Goal: Task Accomplishment & Management: Use online tool/utility

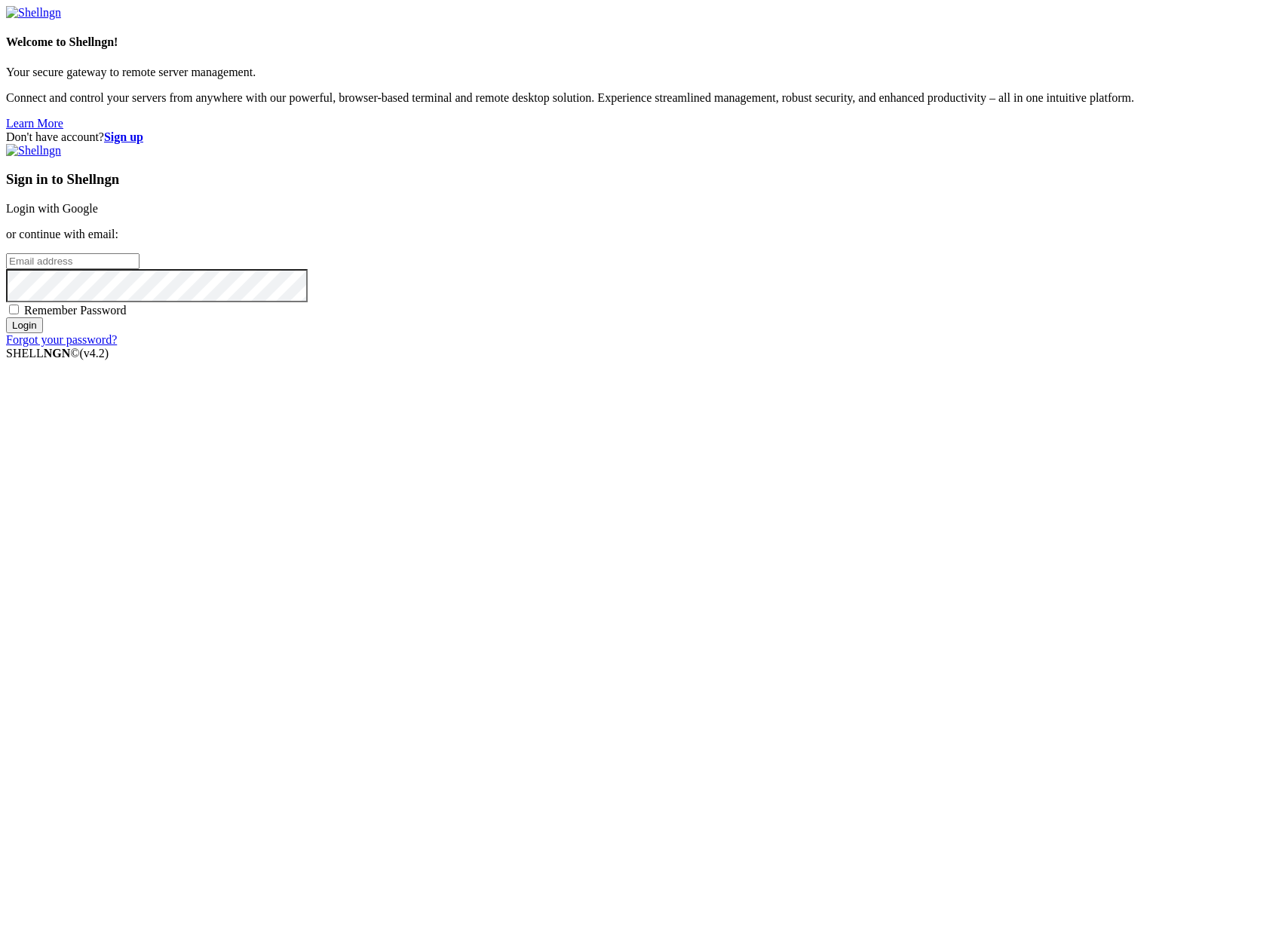
click at [140, 269] on input "email" at bounding box center [72, 261] width 133 height 16
type input "[PERSON_NAME][EMAIL_ADDRESS][DOMAIN_NAME]"
click at [6, 317] on input "Login" at bounding box center [24, 325] width 37 height 16
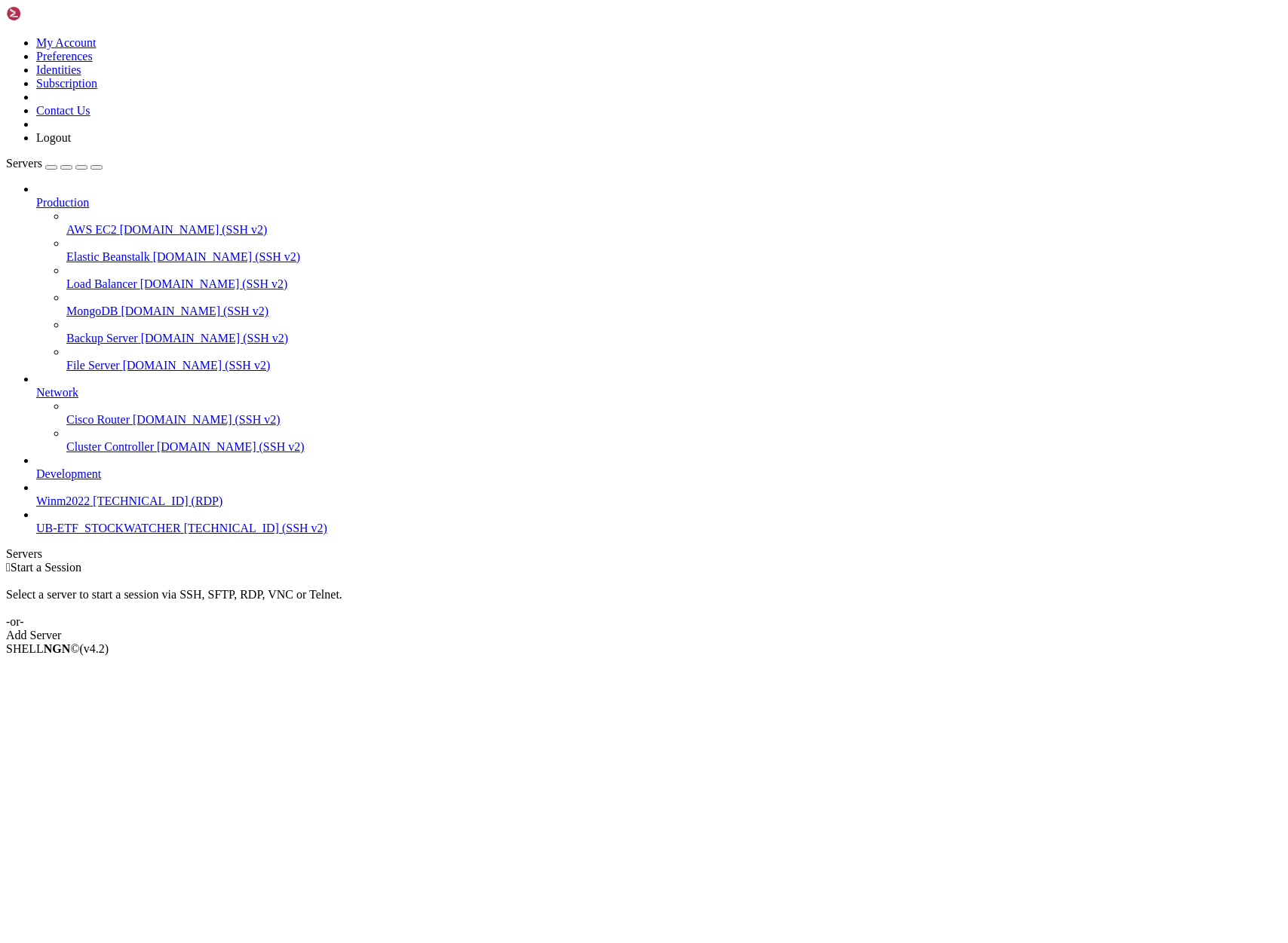
click at [99, 534] on span "UB-ETF_STOCKWATCHER" at bounding box center [108, 529] width 145 height 13
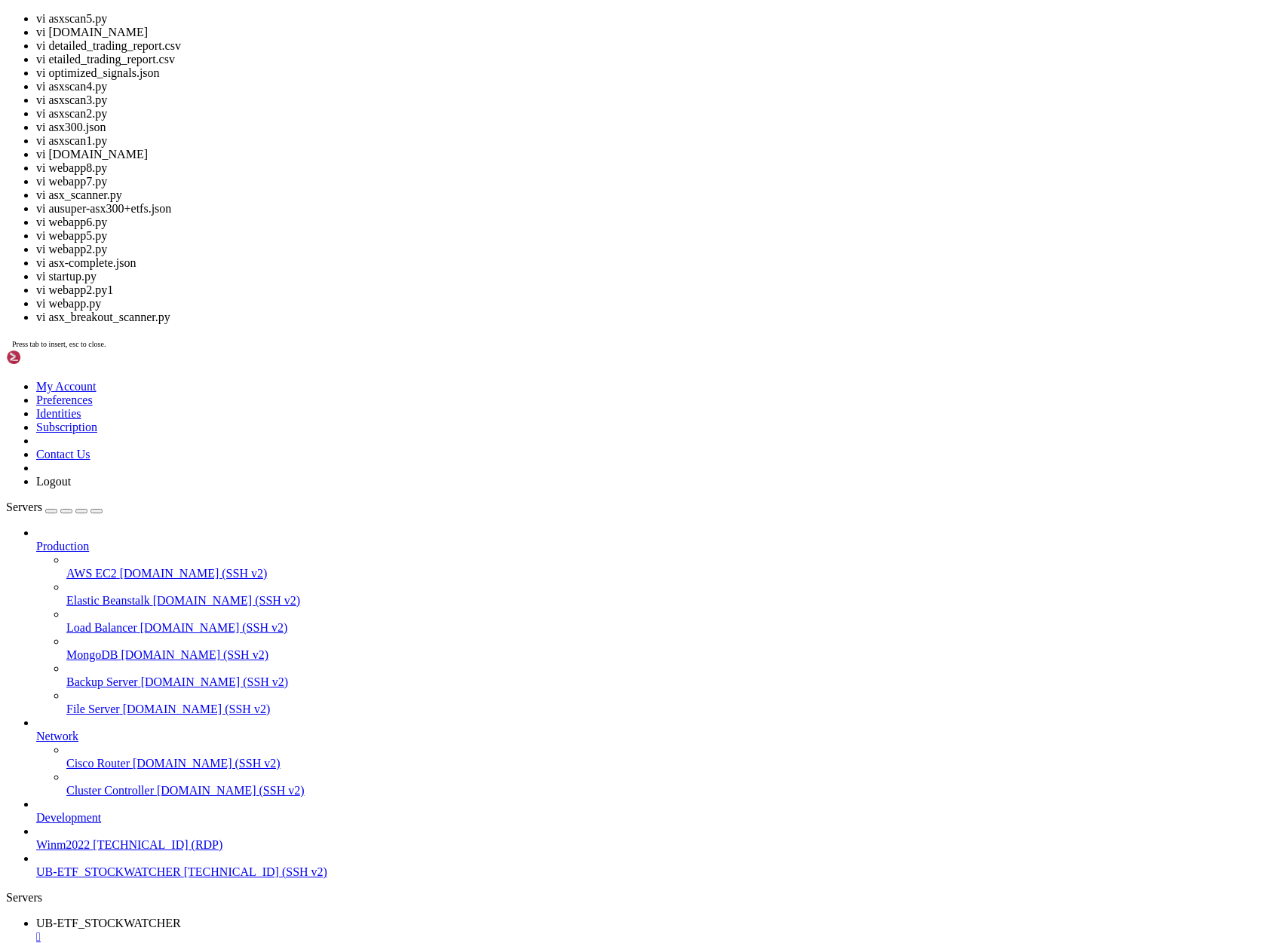
drag, startPoint x: 251, startPoint y: 1810, endPoint x: 354, endPoint y: 1809, distance: 103.0
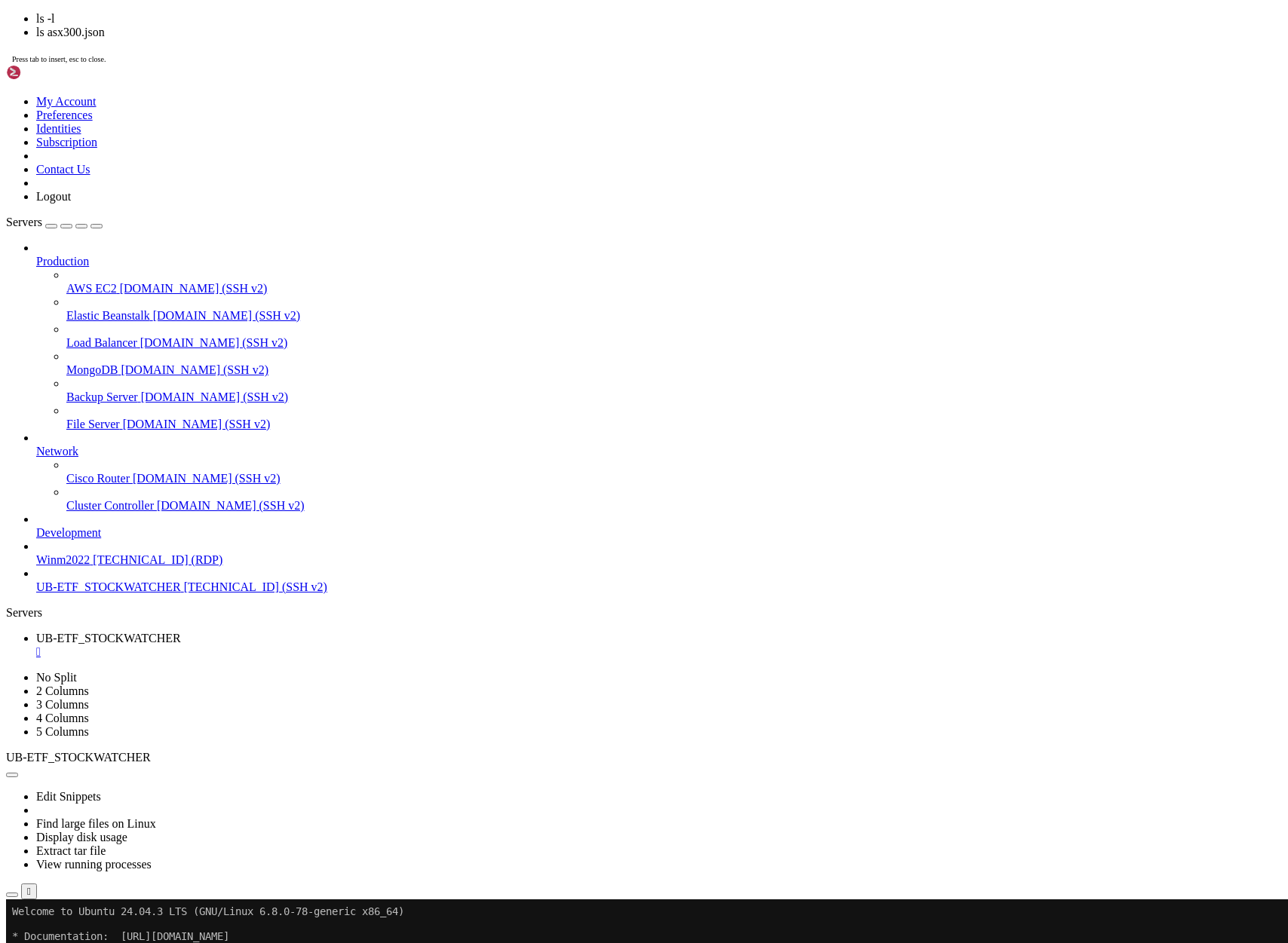
drag, startPoint x: 369, startPoint y: 1528, endPoint x: 518, endPoint y: 1527, distance: 149.0
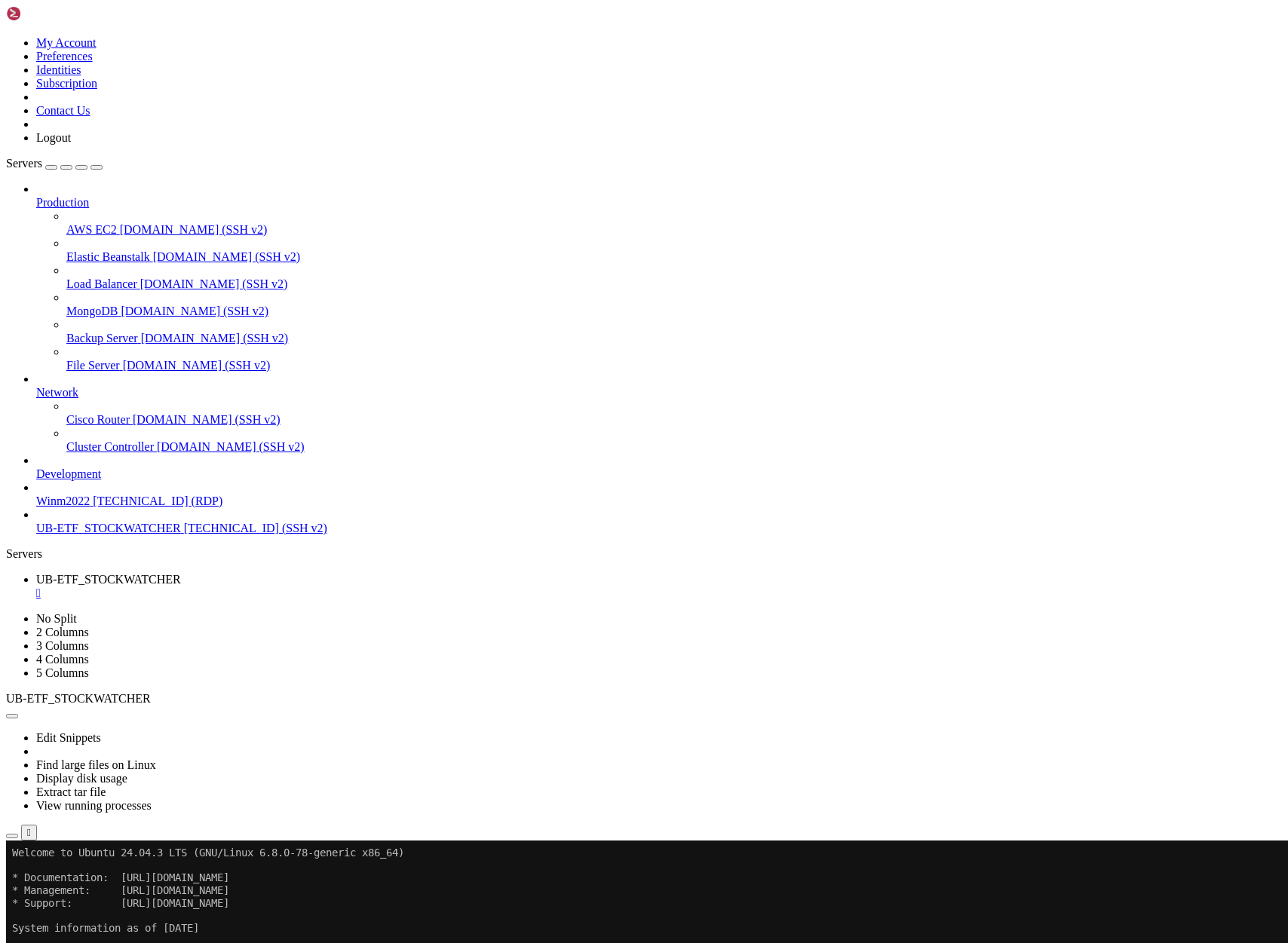
click at [124, 534] on span "UB-ETF_STOCKWATCHER" at bounding box center [108, 529] width 145 height 13
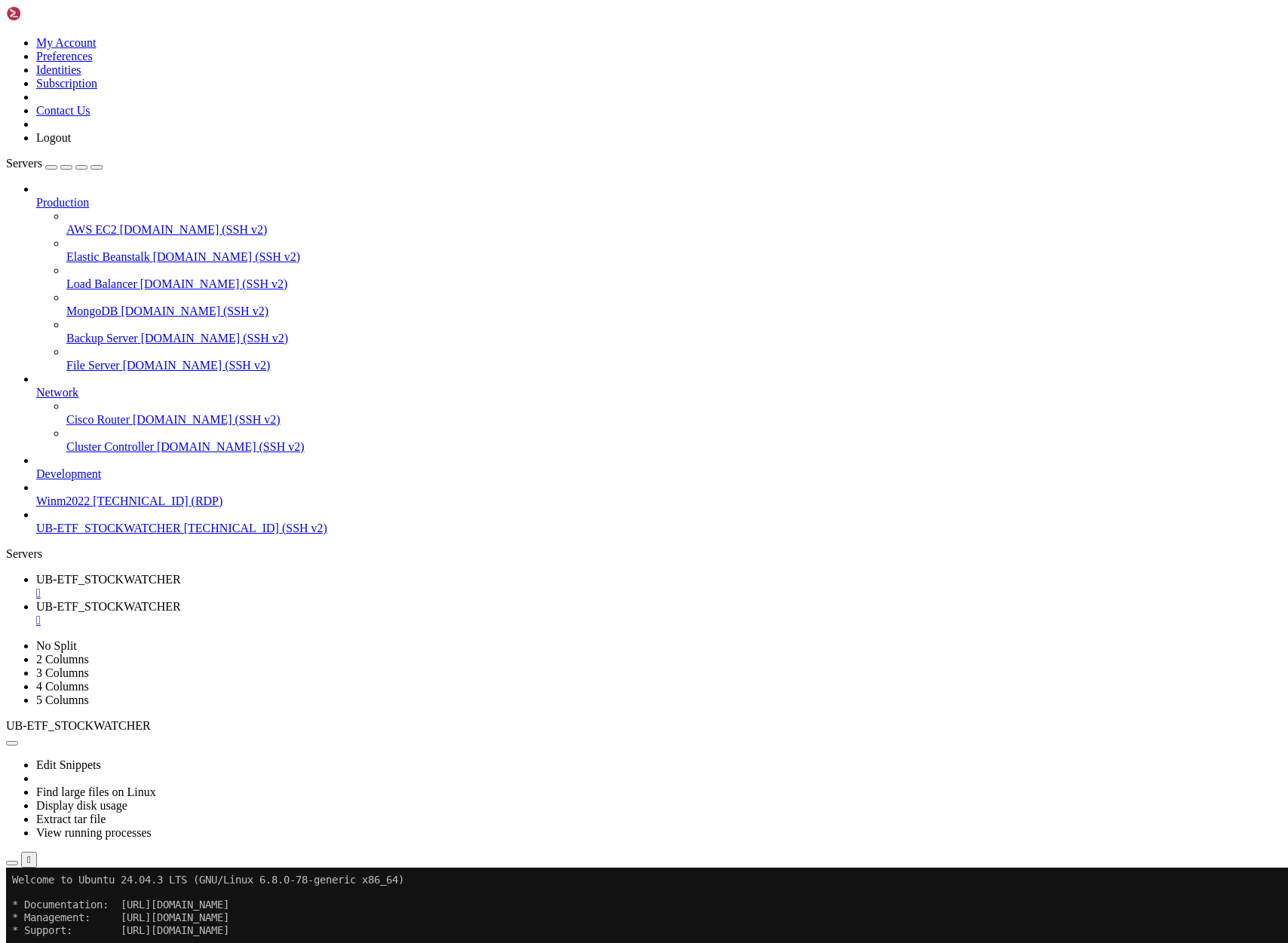
click at [181, 573] on span "UB-ETF_STOCKWATCHER" at bounding box center [108, 580] width 145 height 13
click at [181, 600] on span "UB-ETF_STOCKWATCHER" at bounding box center [108, 607] width 145 height 13
drag, startPoint x: 14, startPoint y: 1054, endPoint x: 178, endPoint y: 1064, distance: 164.3
click at [181, 573] on span "UB-ETF_STOCKWATCHER" at bounding box center [108, 580] width 145 height 13
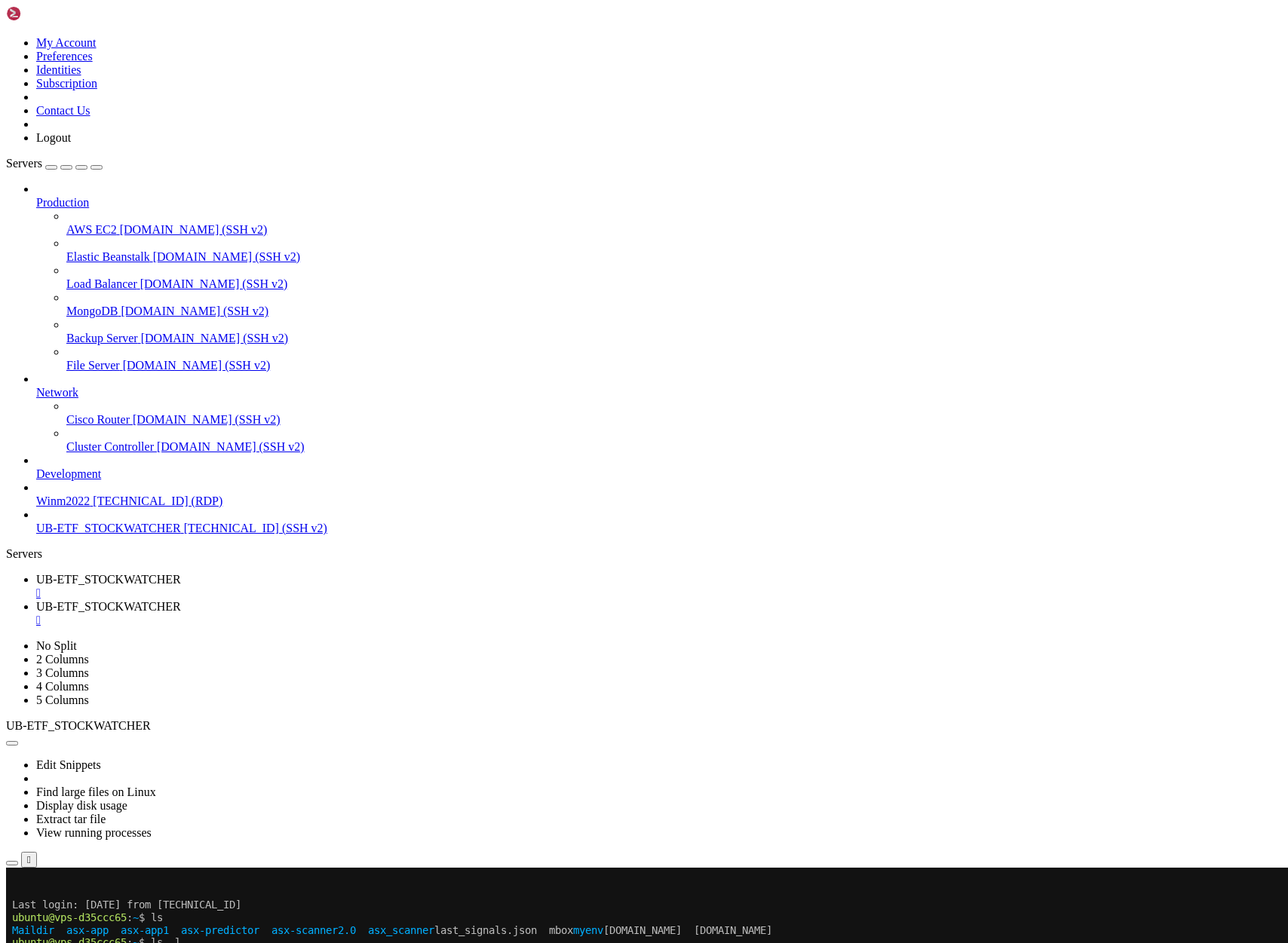
scroll to position [351, 0]
click at [181, 600] on span "UB-ETF_STOCKWATCHER" at bounding box center [108, 607] width 145 height 13
drag, startPoint x: 14, startPoint y: 1080, endPoint x: 430, endPoint y: 1079, distance: 416.0
click at [181, 573] on span "UB-ETF_STOCKWATCHER" at bounding box center [108, 580] width 145 height 13
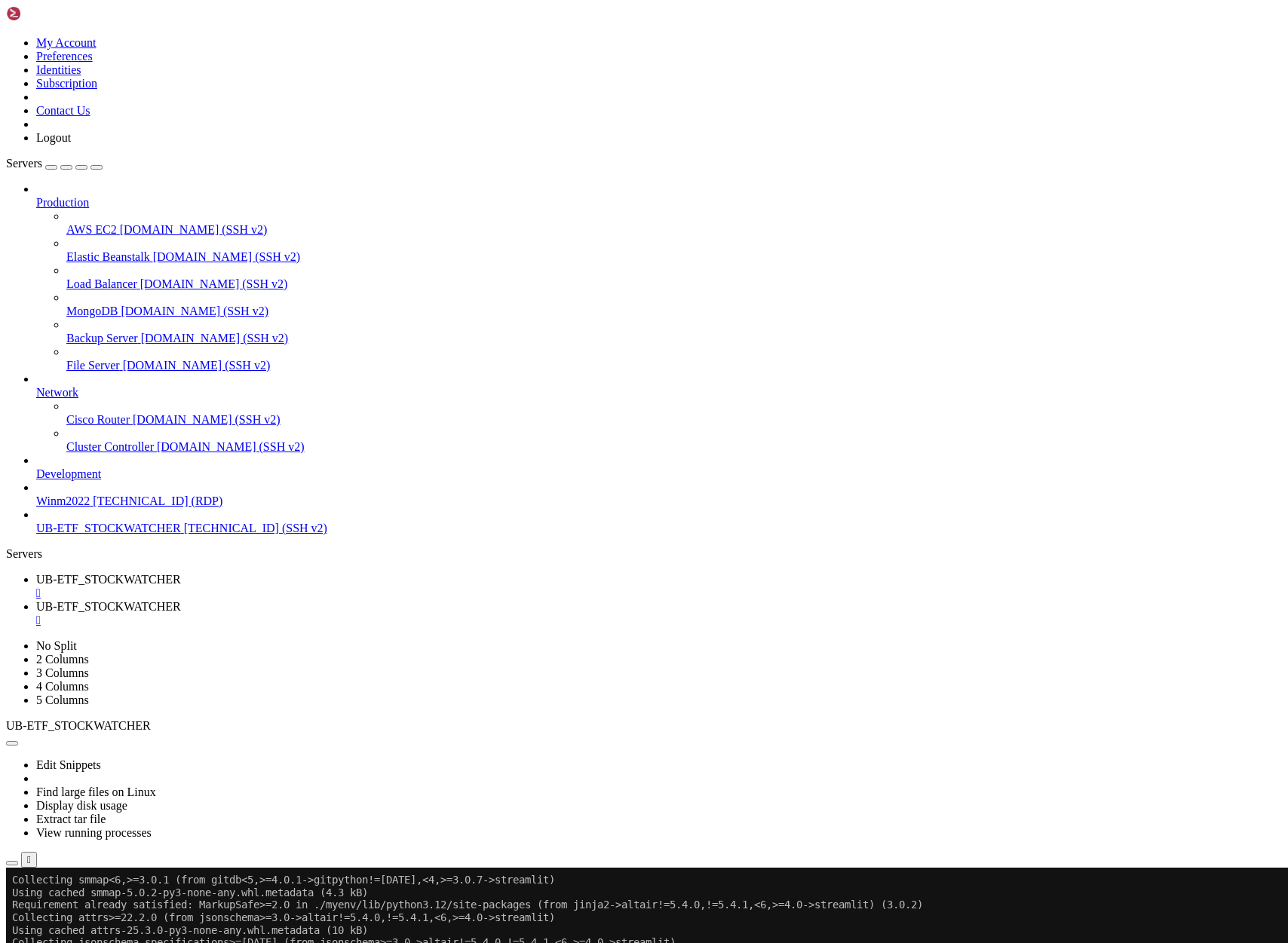
scroll to position [2358, 0]
click at [181, 600] on span "UB-ETF_STOCKWATCHER" at bounding box center [108, 607] width 145 height 13
click at [181, 573] on span "UB-ETF_STOCKWATCHER" at bounding box center [108, 580] width 145 height 13
click at [181, 600] on span "UB-ETF_STOCKWATCHER" at bounding box center [108, 607] width 145 height 13
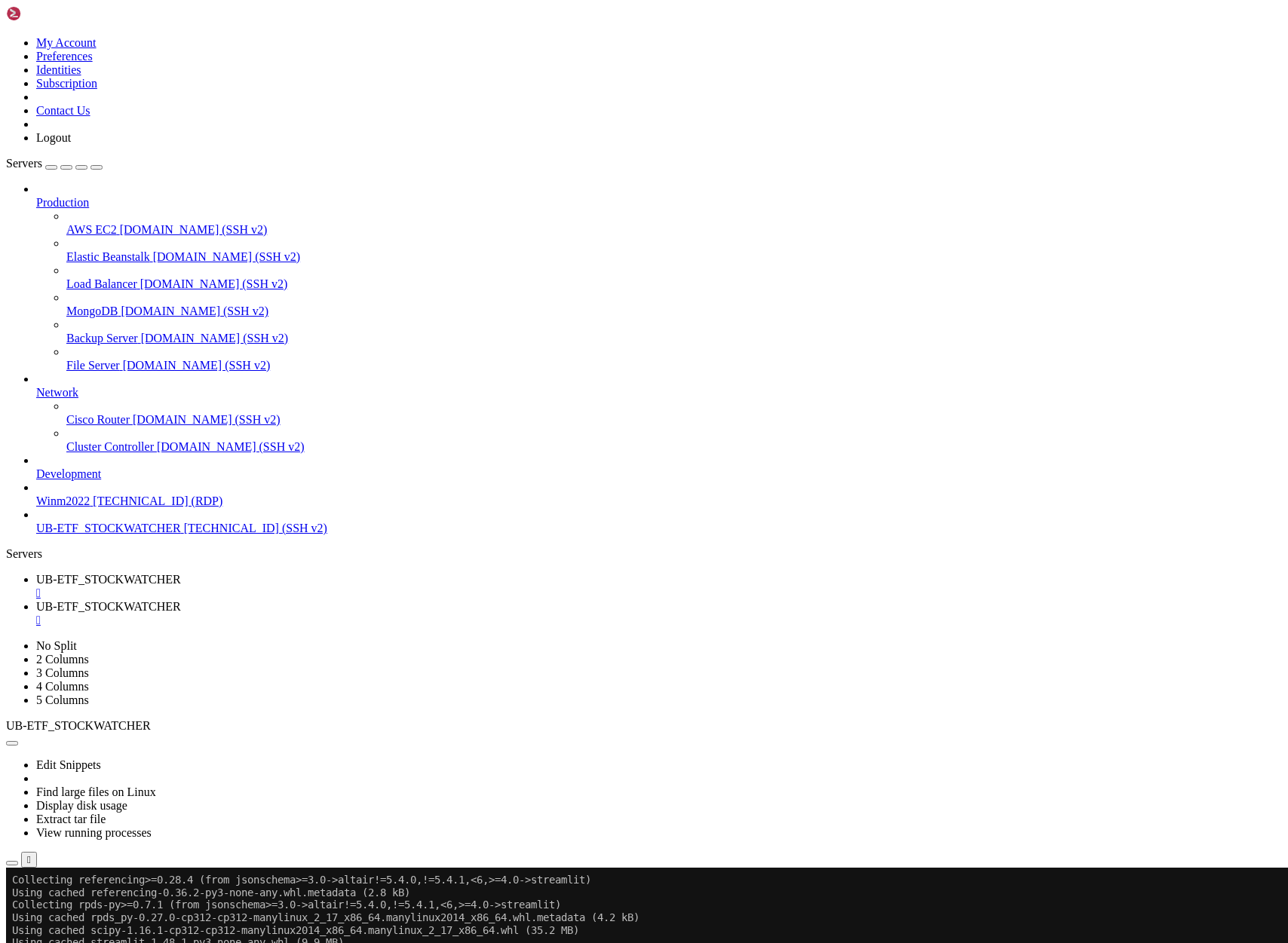
click at [181, 573] on span "UB-ETF_STOCKWATCHER" at bounding box center [108, 580] width 145 height 13
drag, startPoint x: 264, startPoint y: 1683, endPoint x: 104, endPoint y: 1680, distance: 160.0
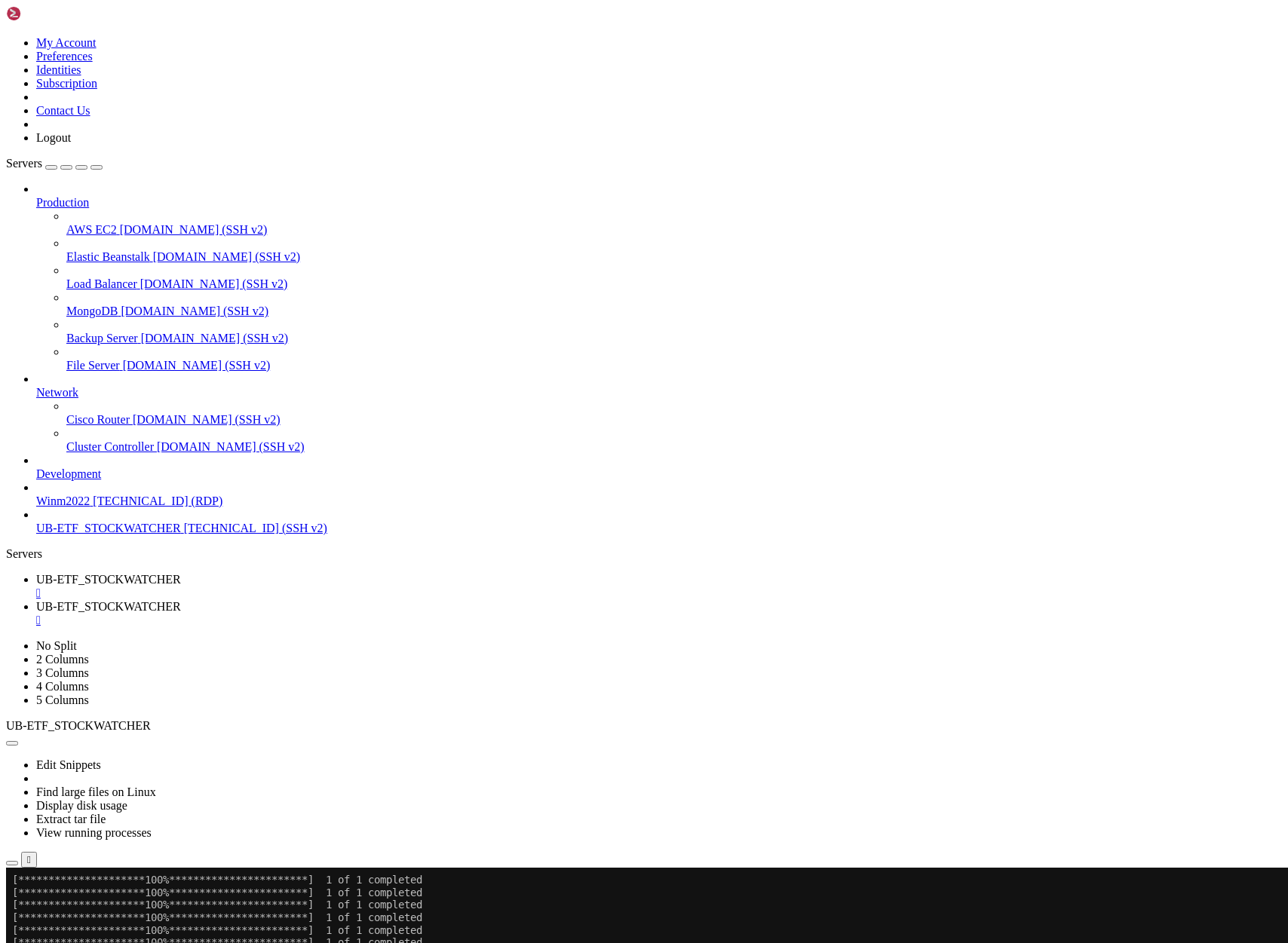
copy x-row "[URL][TECHNICAL_ID]"
click at [181, 600] on span "UB-ETF_STOCKWATCHER" at bounding box center [108, 607] width 145 height 13
click at [387, 600] on link "UB-ETF_STOCKWATCHER " at bounding box center [658, 613] width 1245 height 27
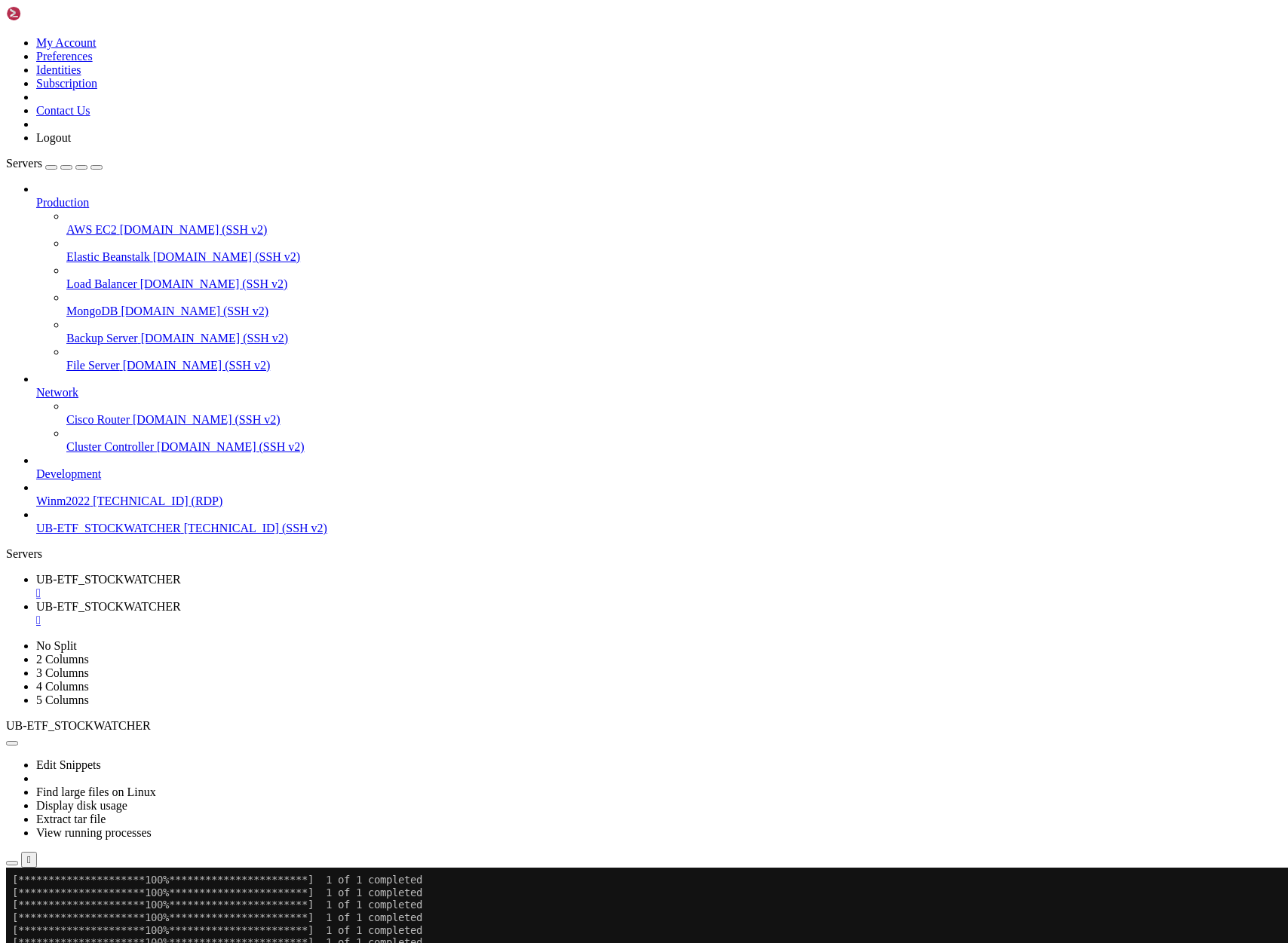
click at [181, 600] on span "UB-ETF_STOCKWATCHER" at bounding box center [108, 607] width 145 height 13
click at [181, 573] on span "UB-ETF_STOCKWATCHER" at bounding box center [108, 580] width 145 height 13
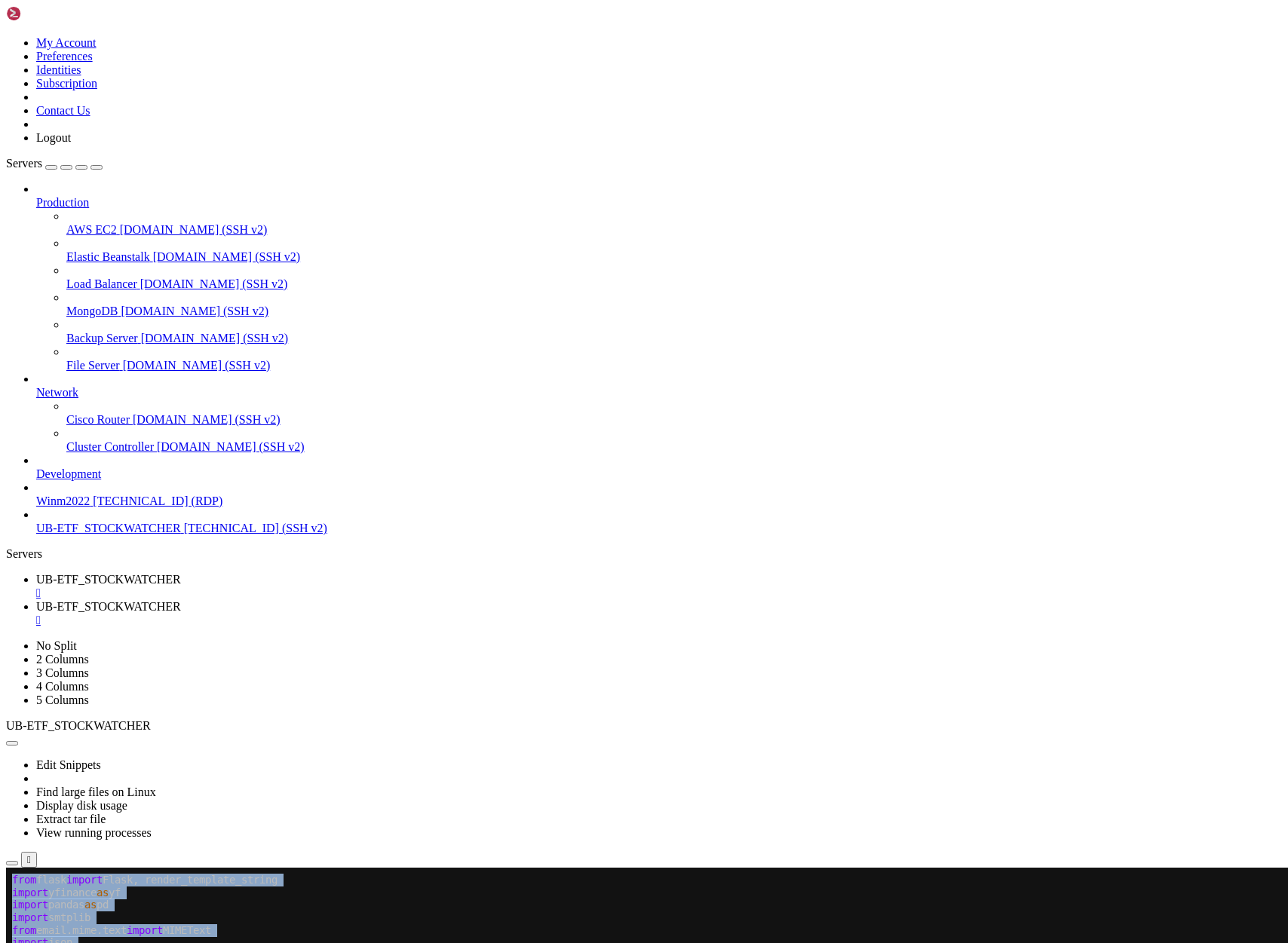
drag, startPoint x: 14, startPoint y: 881, endPoint x: 409, endPoint y: 1648, distance: 862.7
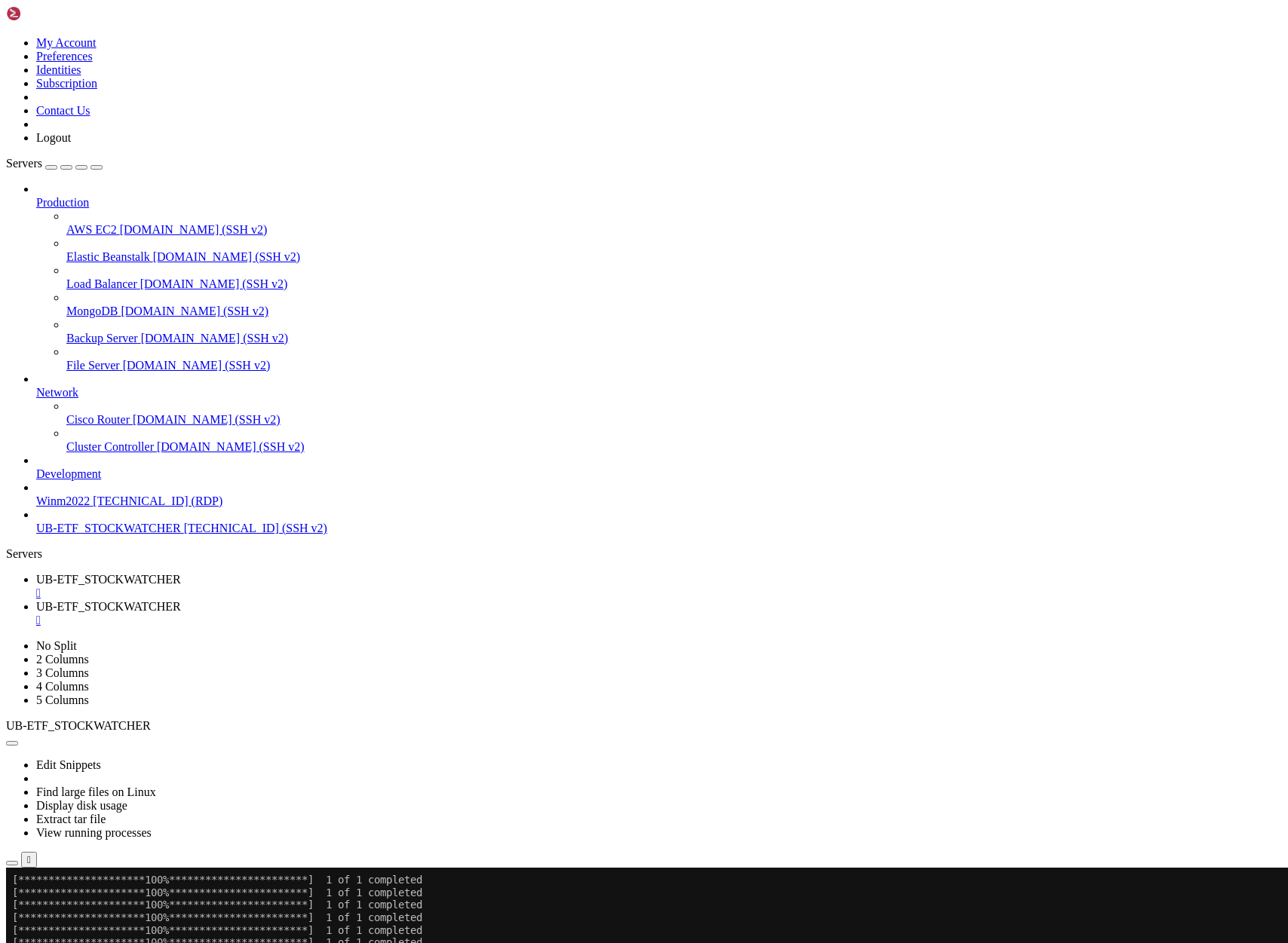
scroll to position [4251, 0]
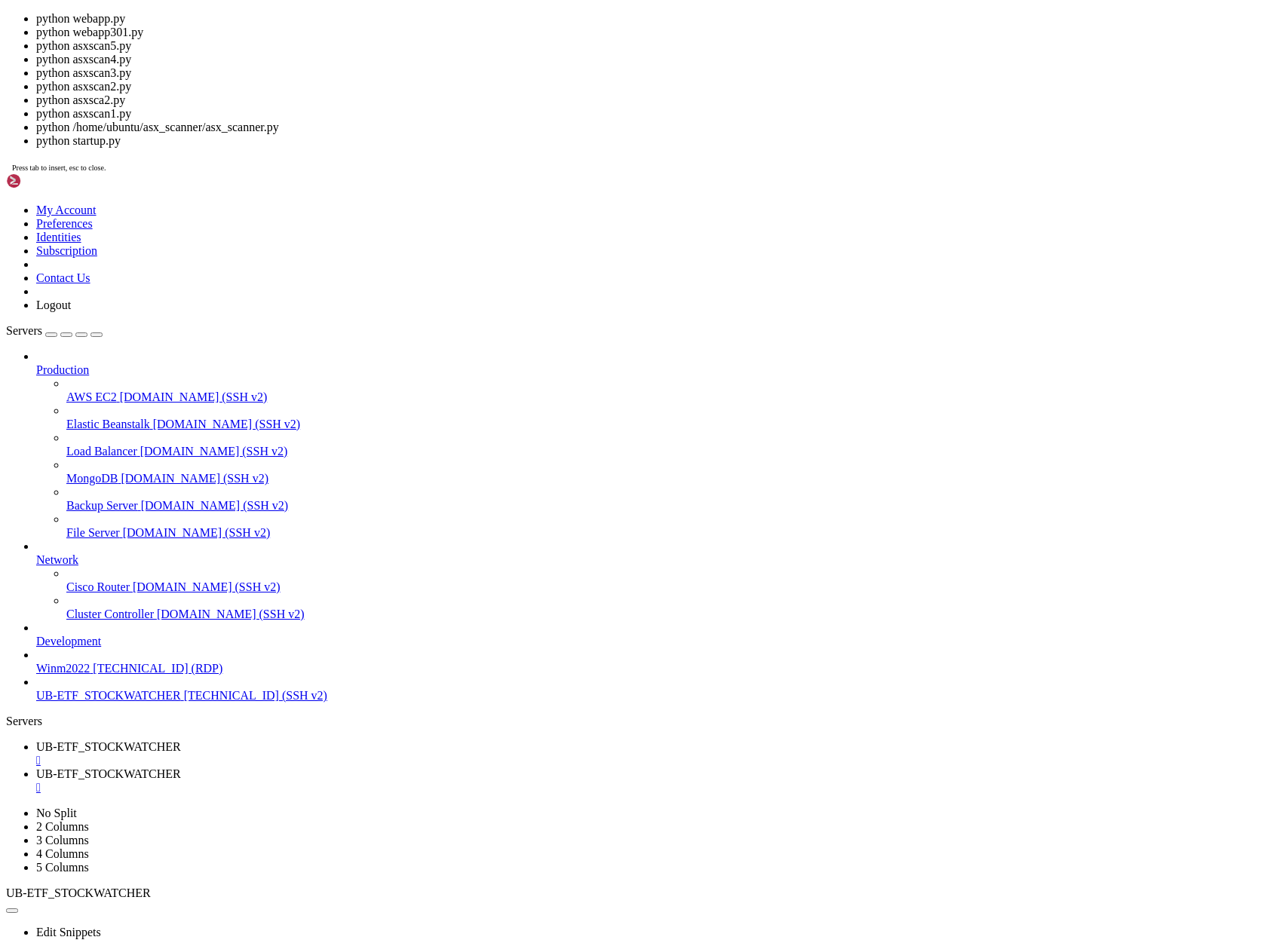
drag, startPoint x: 305, startPoint y: 1675, endPoint x: 359, endPoint y: 1673, distance: 54.0
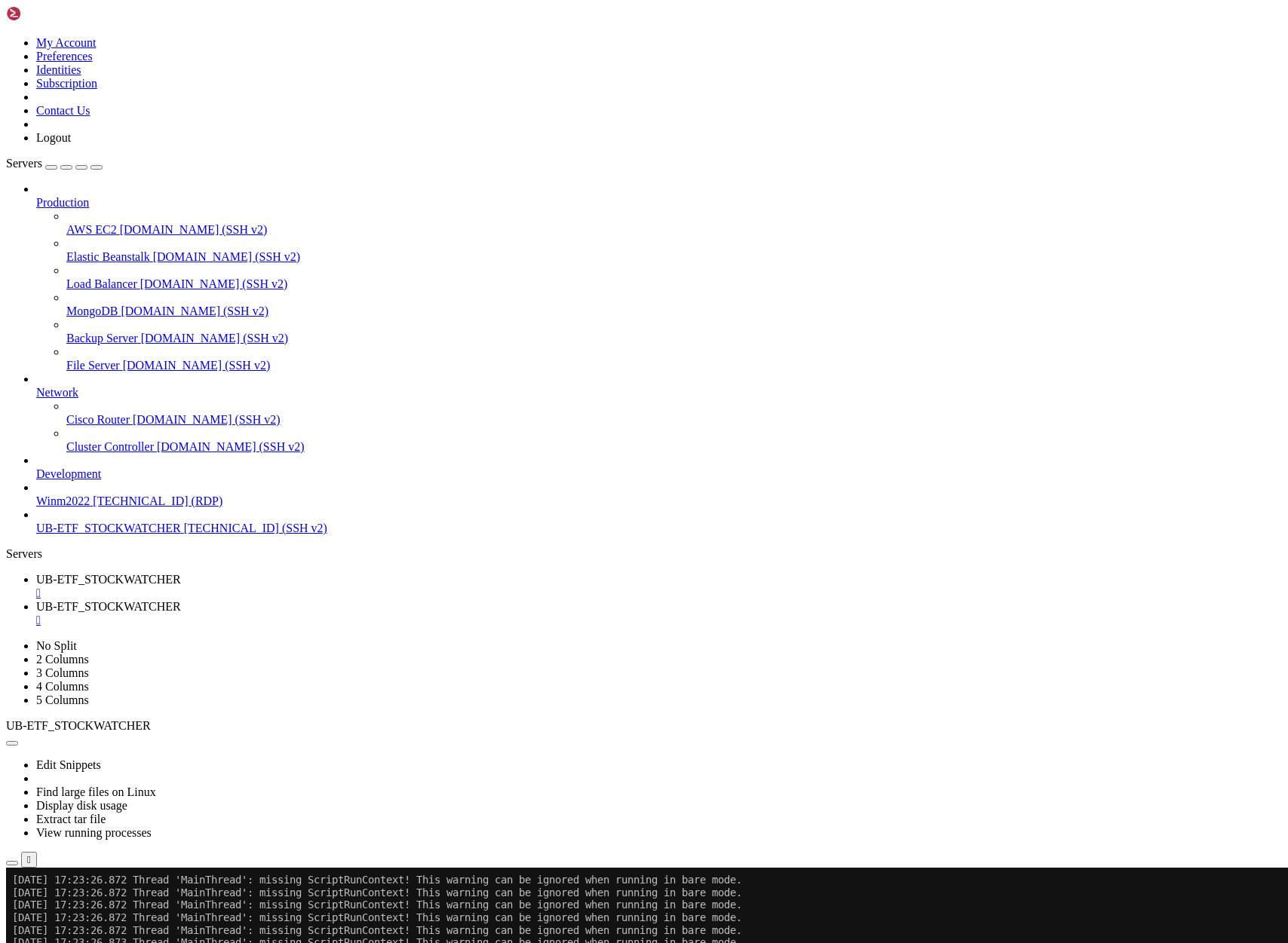
scroll to position [6108, 0]
click at [181, 600] on span "UB-ETF_STOCKWATCHER" at bounding box center [108, 607] width 145 height 13
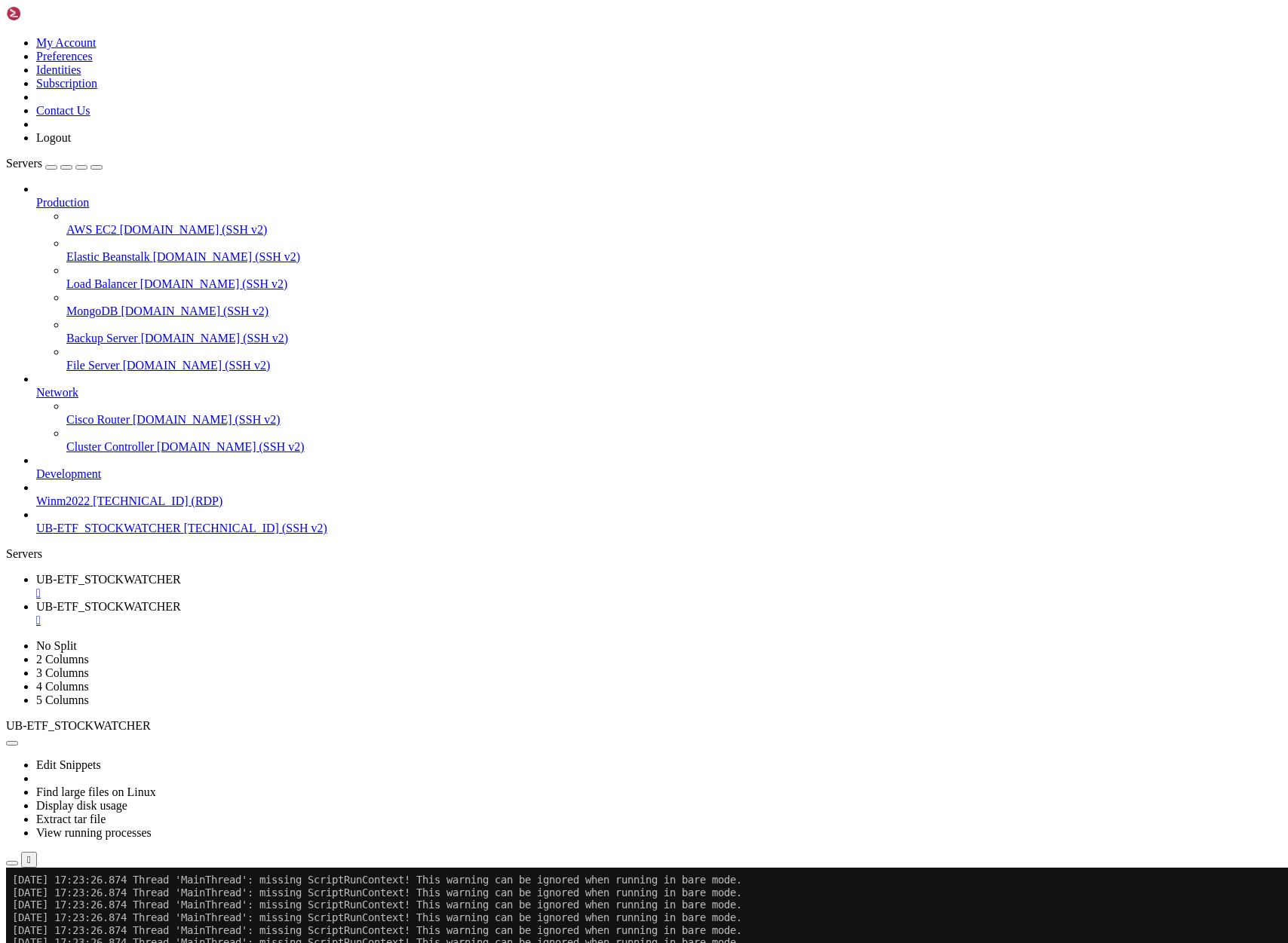
scroll to position [6634, 0]
click at [181, 573] on span "UB-ETF_STOCKWATCHER" at bounding box center [108, 580] width 145 height 13
drag, startPoint x: 63, startPoint y: 1660, endPoint x: 278, endPoint y: 1657, distance: 215.0
click at [405, 600] on link "UB-ETF_STOCKWATCHER " at bounding box center [658, 613] width 1245 height 27
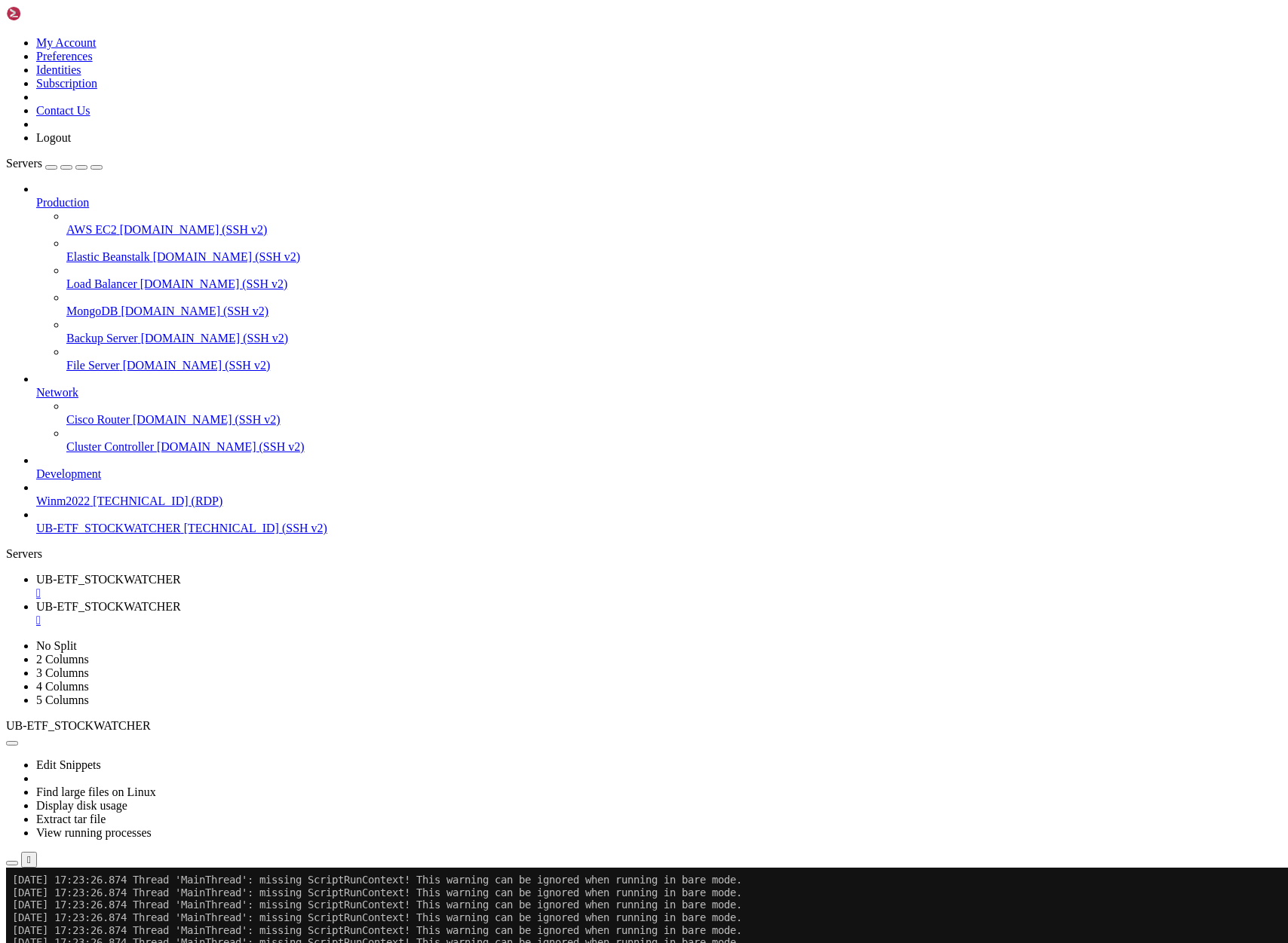
drag, startPoint x: 16, startPoint y: 1041, endPoint x: 288, endPoint y: 1869, distance: 871.5
drag, startPoint x: 82, startPoint y: 1098, endPoint x: 70, endPoint y: 1121, distance: 25.9
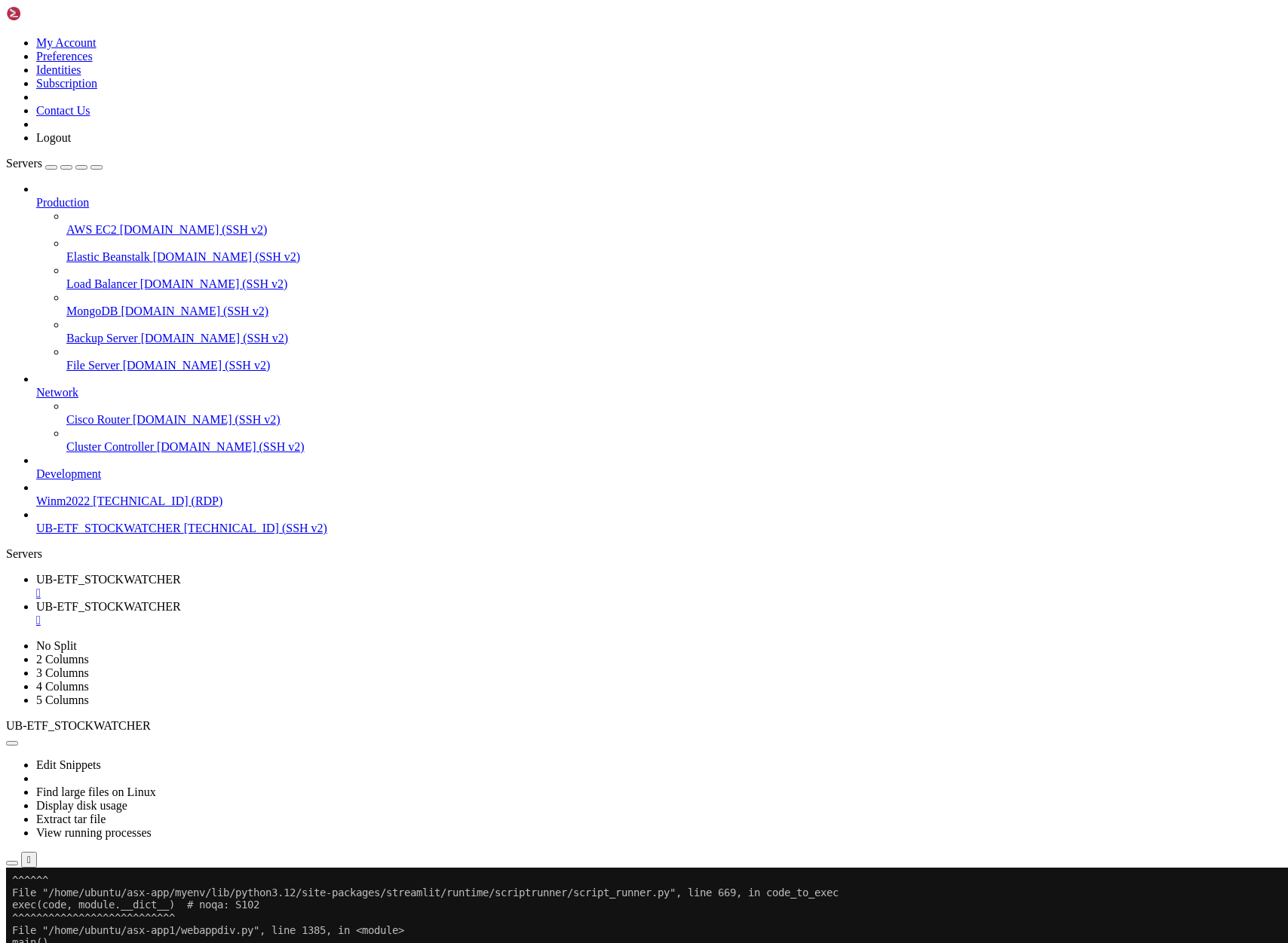
scroll to position [7162, 0]
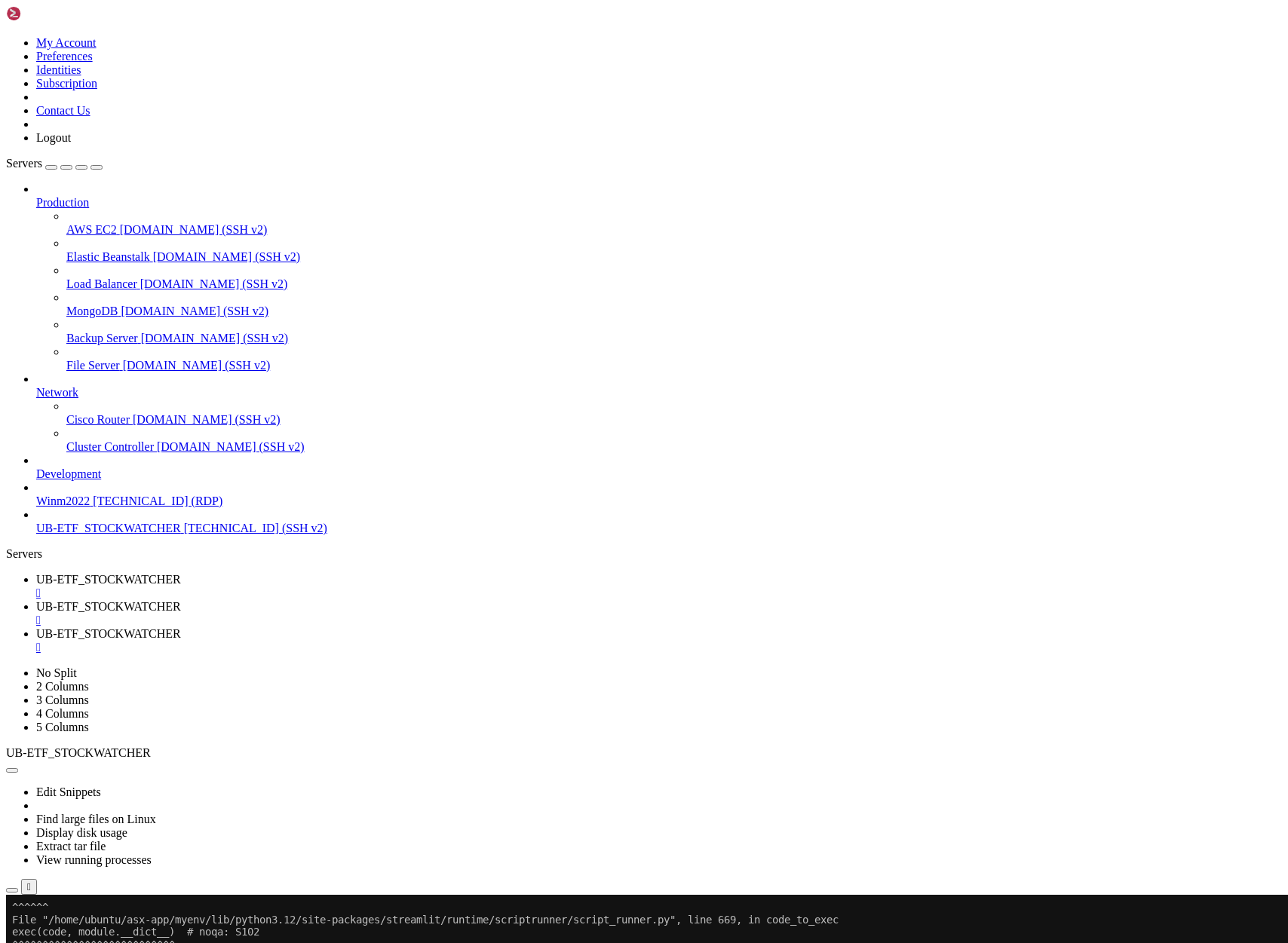
click at [181, 600] on span "UB-ETF_STOCKWATCHER" at bounding box center [108, 607] width 145 height 13
click at [181, 627] on span "UB-ETF_STOCKWATCHER" at bounding box center [108, 634] width 145 height 13
type input "/home/ubuntu/asx-app1"
